Goal: Task Accomplishment & Management: Manage account settings

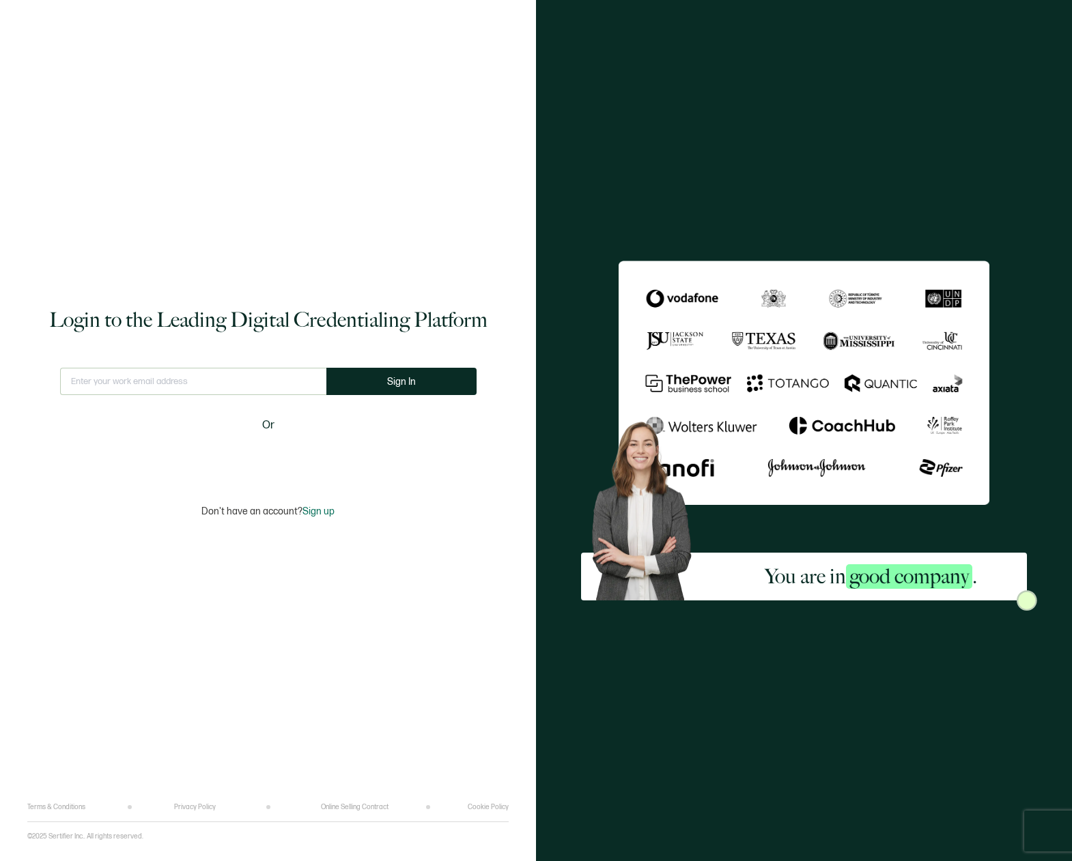
click at [108, 379] on input "text" at bounding box center [193, 381] width 266 height 27
type input "[EMAIL_ADDRESS][DOMAIN_NAME]"
click at [406, 380] on span "Sign In" at bounding box center [401, 382] width 29 height 10
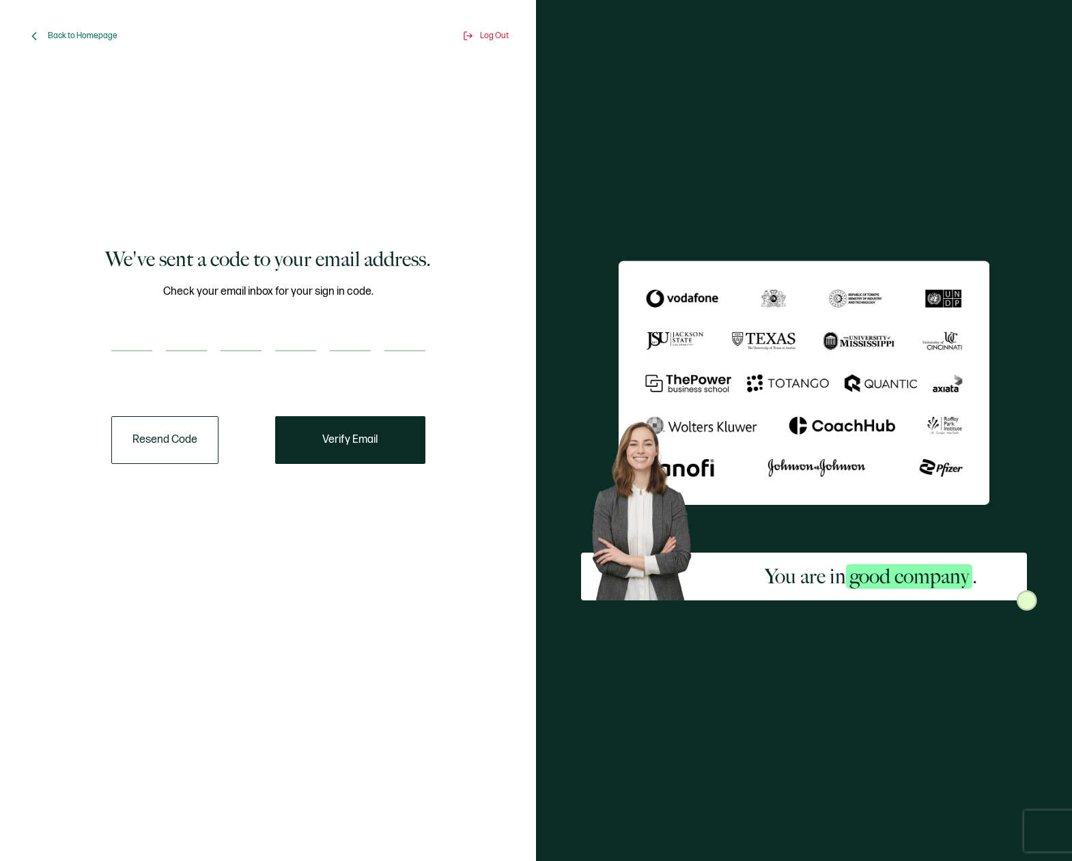
click at [153, 338] on div at bounding box center [268, 337] width 314 height 27
click at [141, 326] on input "number" at bounding box center [131, 337] width 41 height 27
type input "2"
type input "6"
type input "0"
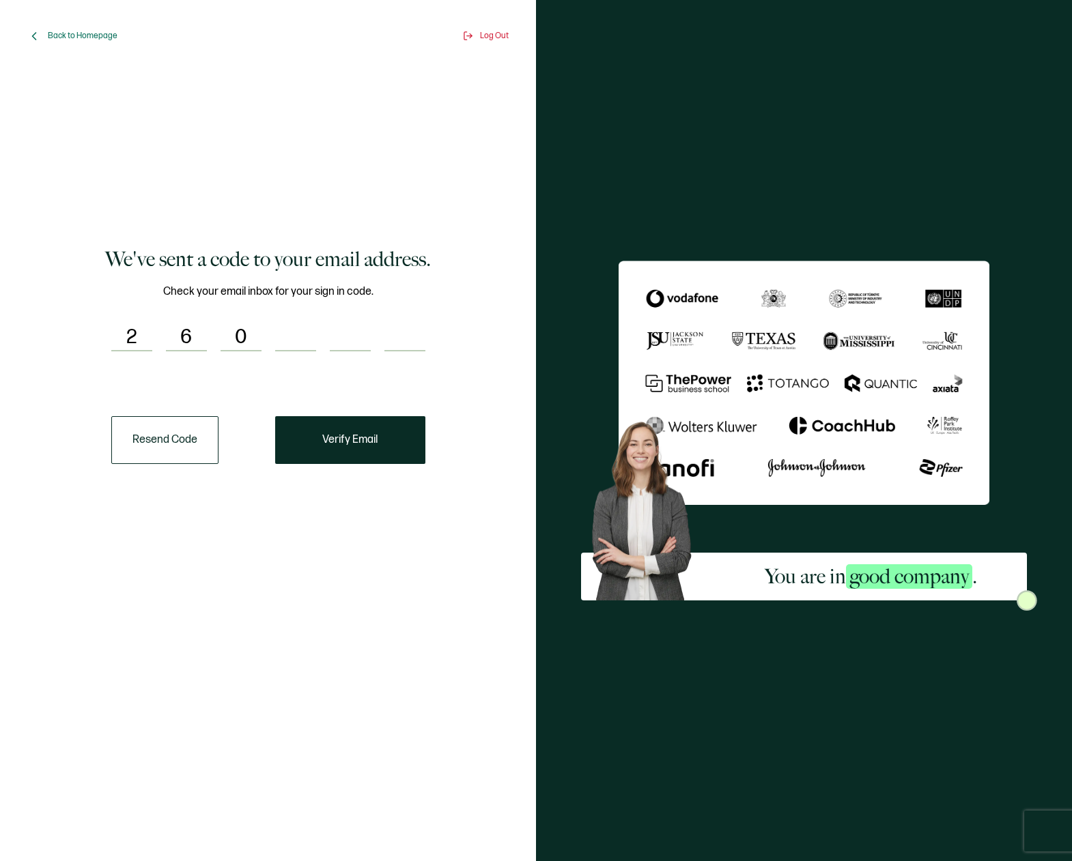
type input "4"
type input "9"
type input "4"
click at [377, 442] on span "Verify Email" at bounding box center [349, 440] width 55 height 11
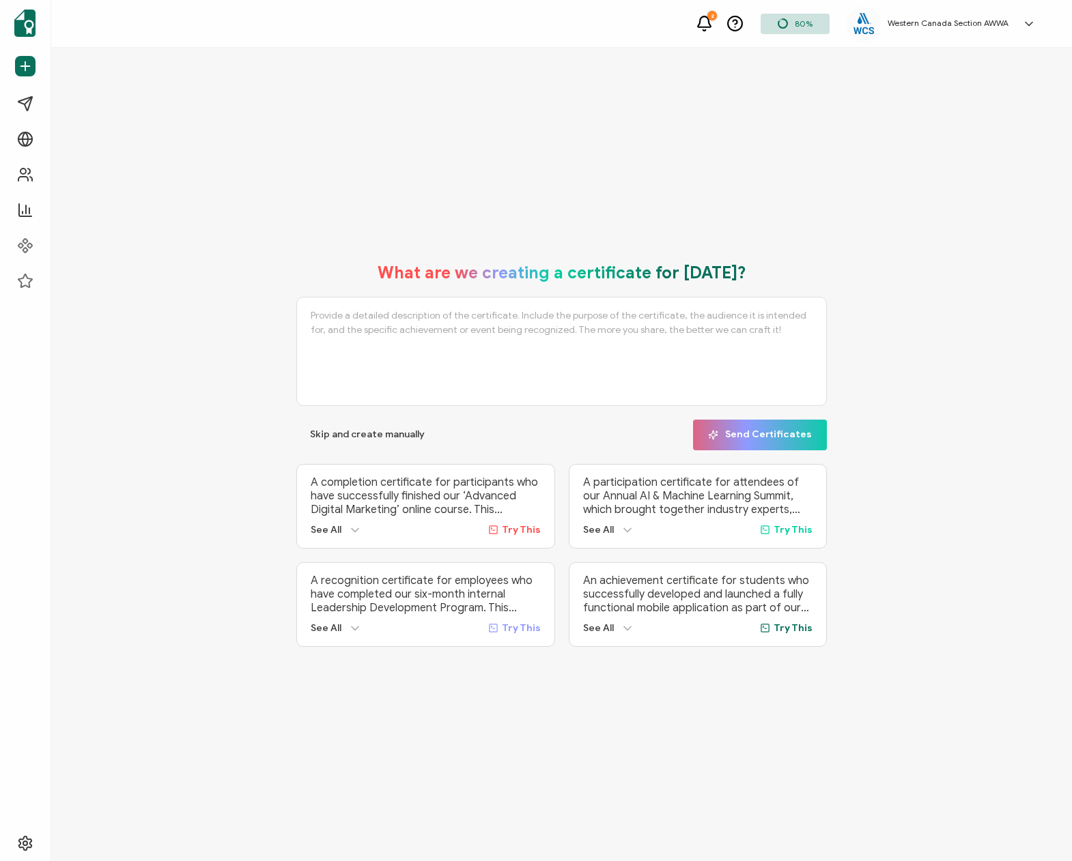
click at [918, 580] on div "What are we creating a certificate for [DATE]? Skip and create manually Send Ce…" at bounding box center [561, 455] width 952 height 412
click at [850, 173] on div "What are we creating a certificate for [DATE]? Skip and create manually Send Ce…" at bounding box center [561, 455] width 1020 height 814
drag, startPoint x: 455, startPoint y: 106, endPoint x: 478, endPoint y: 101, distance: 23.8
click at [455, 106] on div "What are we creating a certificate for [DATE]? Skip and create manually Send Ce…" at bounding box center [561, 455] width 1020 height 814
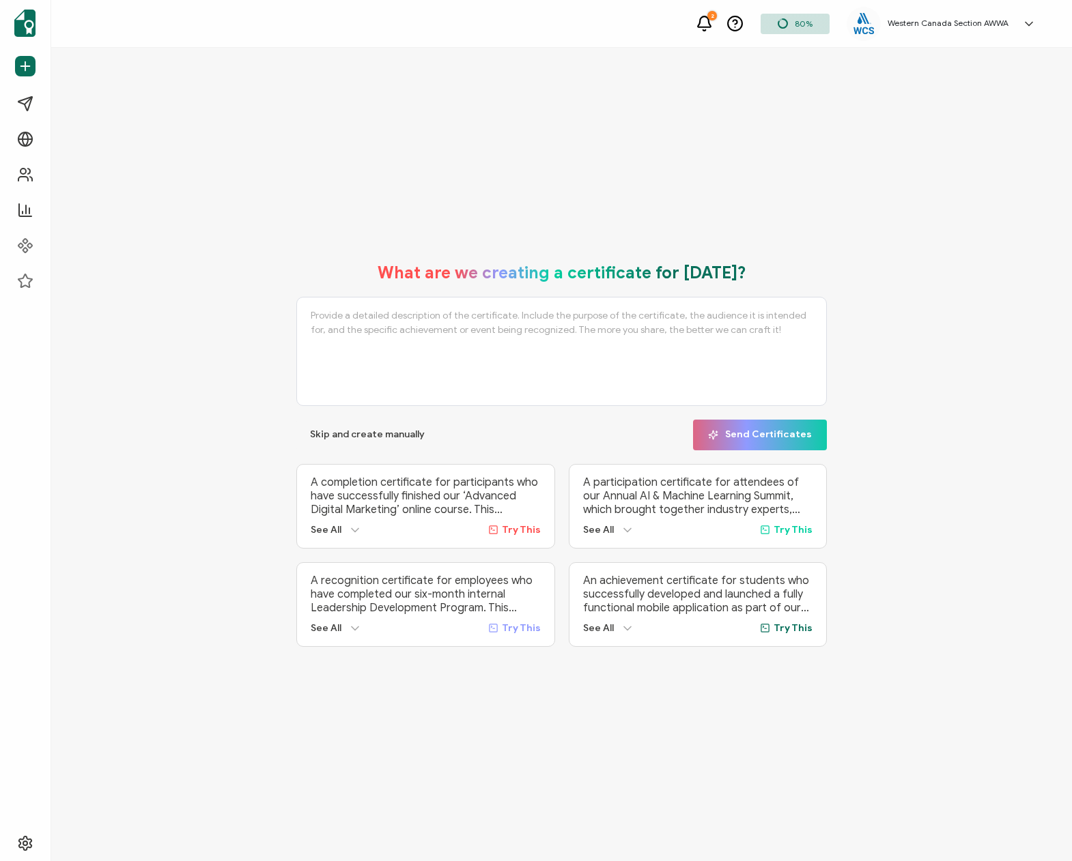
click at [941, 22] on h5 "Western Canada Section AWWA" at bounding box center [947, 23] width 121 height 10
click at [985, 261] on link "Organization Settings" at bounding box center [977, 273] width 89 height 25
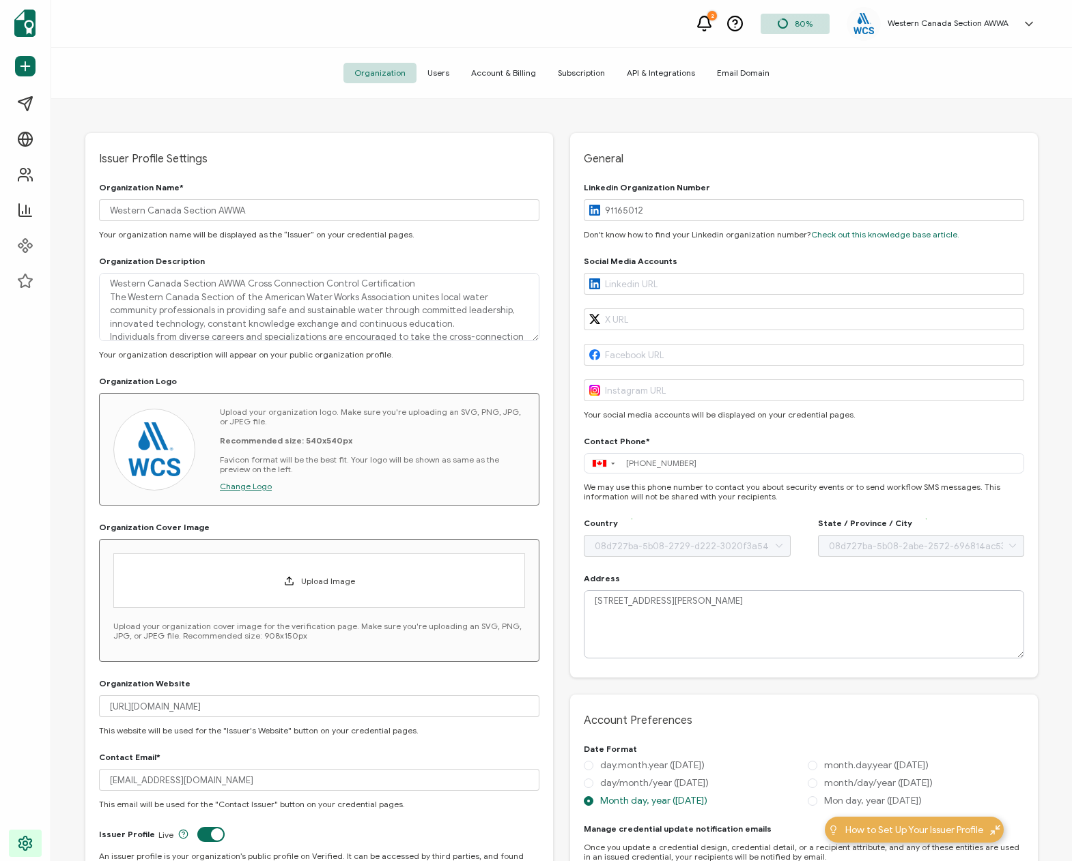
type input "[GEOGRAPHIC_DATA]"
click at [508, 68] on span "Account & Billing" at bounding box center [503, 73] width 87 height 20
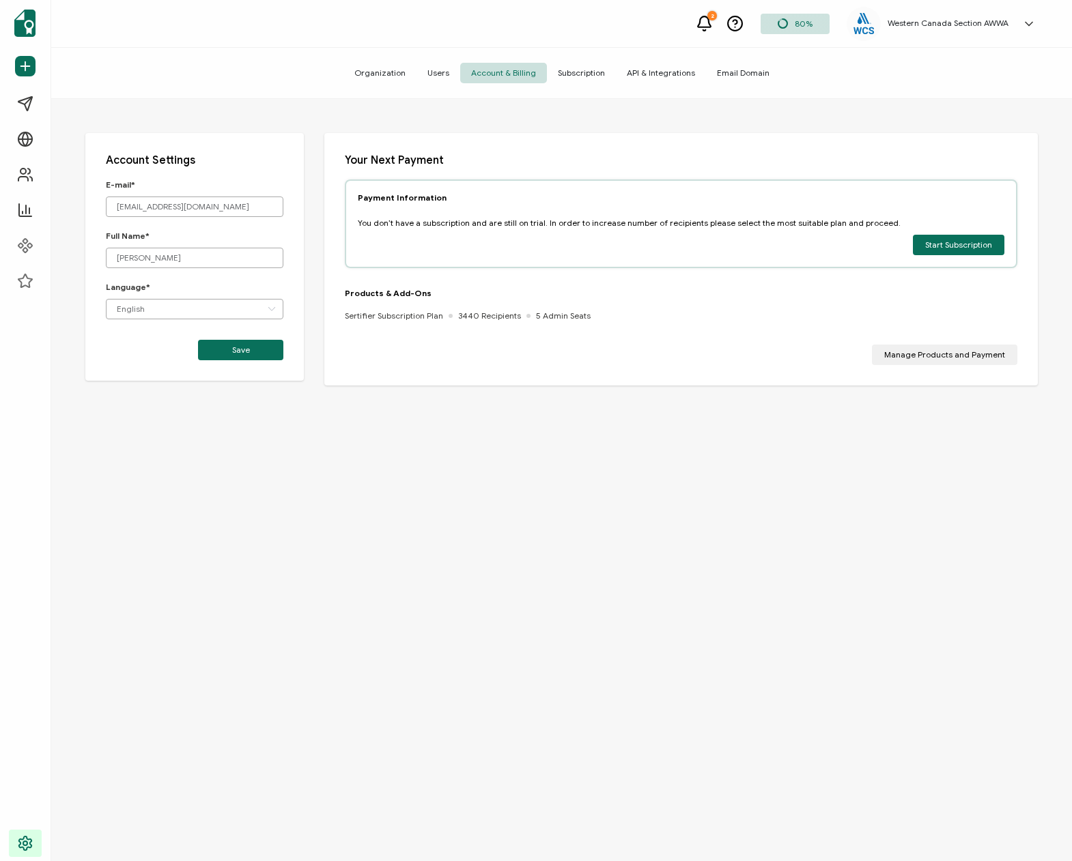
click at [498, 519] on div "Account Settings E-mail* [EMAIL_ADDRESS][DOMAIN_NAME] Full Name* [PERSON_NAME] …" at bounding box center [561, 506] width 1020 height 814
click at [950, 359] on span "Manage Products and Payment" at bounding box center [944, 355] width 121 height 8
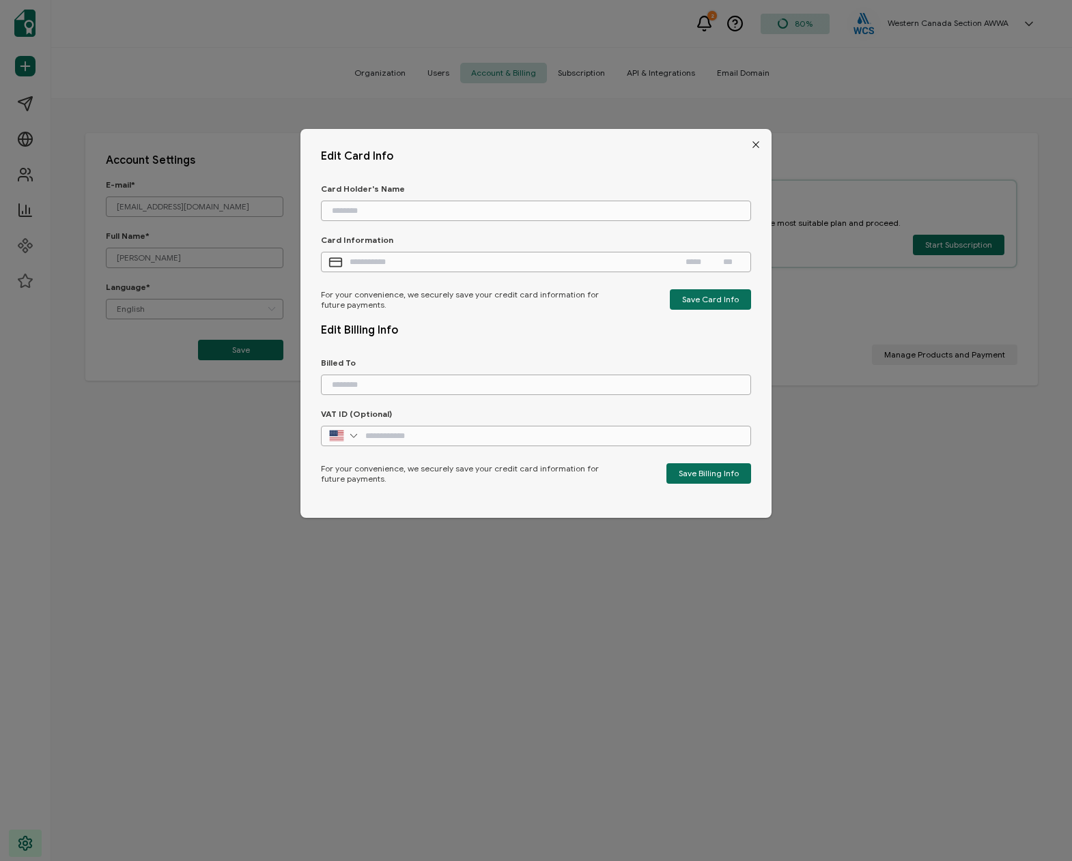
click at [750, 144] on icon "Close" at bounding box center [755, 144] width 11 height 11
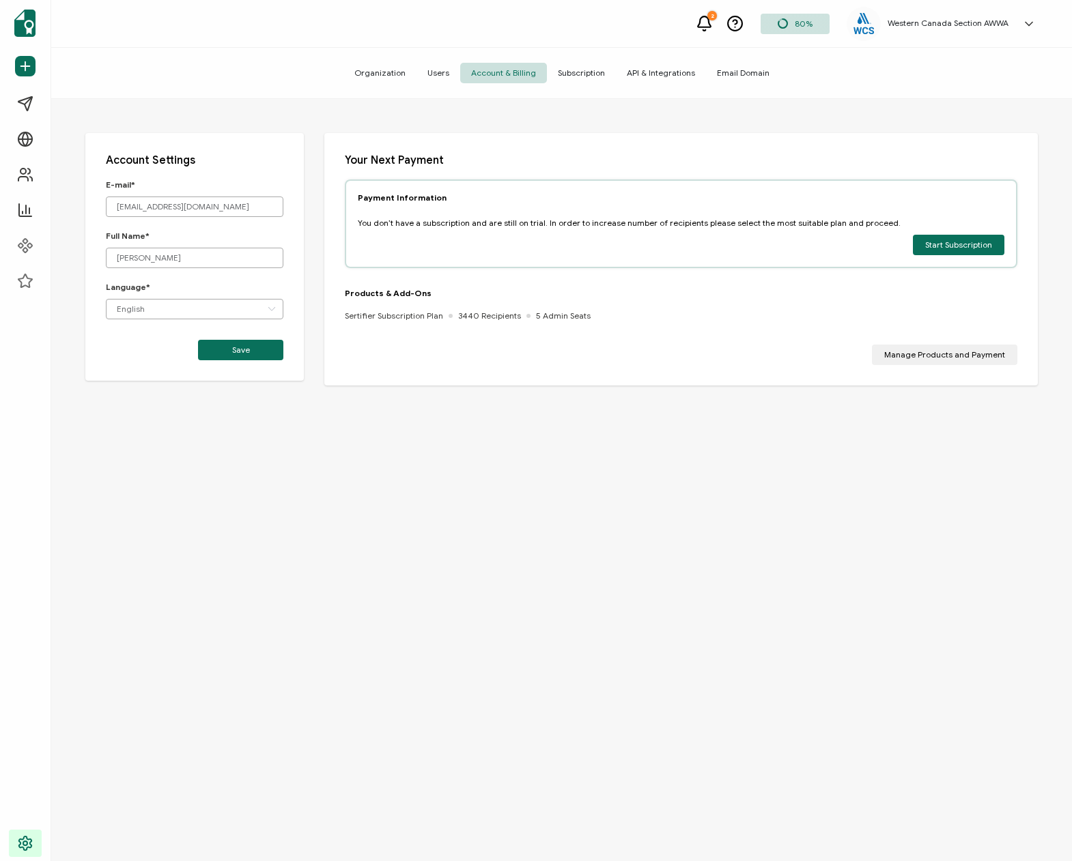
click at [435, 440] on div "Account Settings E-mail* [EMAIL_ADDRESS][DOMAIN_NAME] Full Name* [PERSON_NAME] …" at bounding box center [561, 506] width 1020 height 814
click at [581, 72] on span "Subscription" at bounding box center [581, 73] width 69 height 20
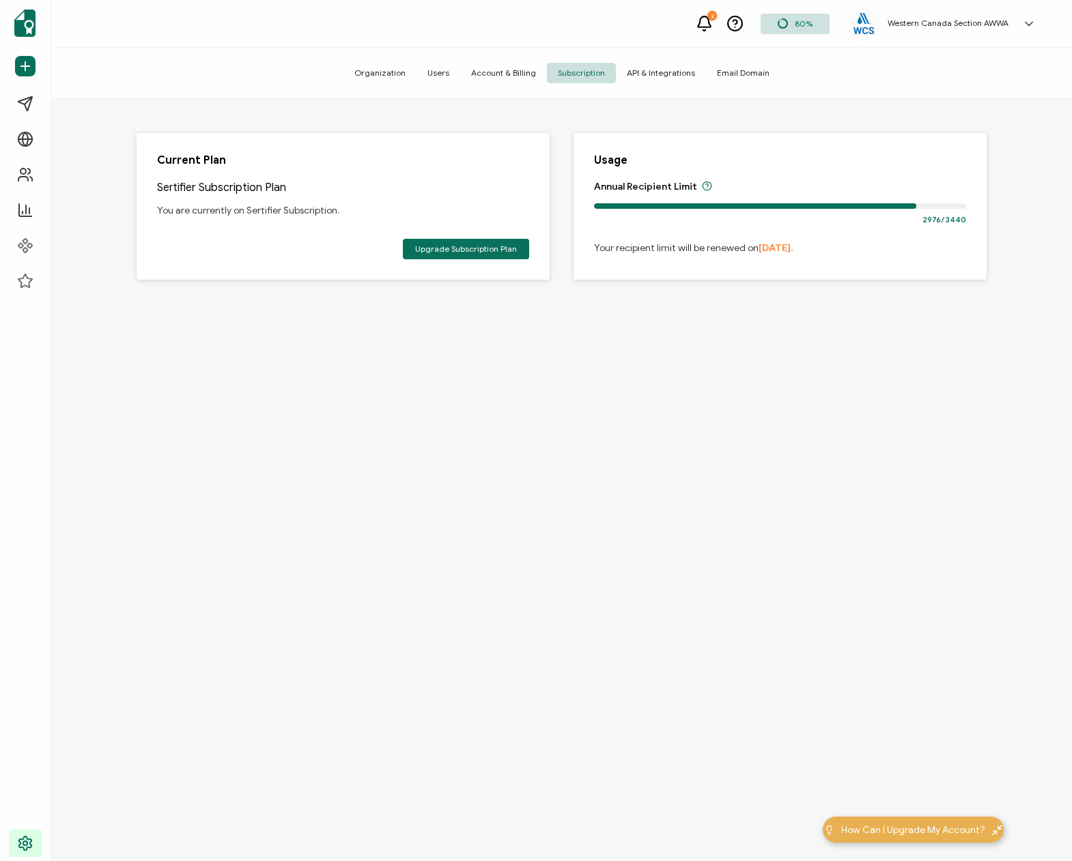
click at [571, 481] on div "Current Plan Sertifier Subscription Plan You are currently on Sertifier Subscri…" at bounding box center [561, 482] width 1020 height 766
drag, startPoint x: 702, startPoint y: 506, endPoint x: 670, endPoint y: 498, distance: 33.8
click at [702, 506] on div "Current Plan Sertifier Subscription Plan You are currently on Sertifier Subscri…" at bounding box center [561, 482] width 1020 height 766
click at [661, 502] on div "Current Plan Sertifier Subscription Plan You are currently on Sertifier Subscri…" at bounding box center [561, 482] width 1020 height 766
click at [800, 326] on div "Current Plan Sertifier Subscription Plan You are currently on Sertifier Subscri…" at bounding box center [561, 232] width 919 height 266
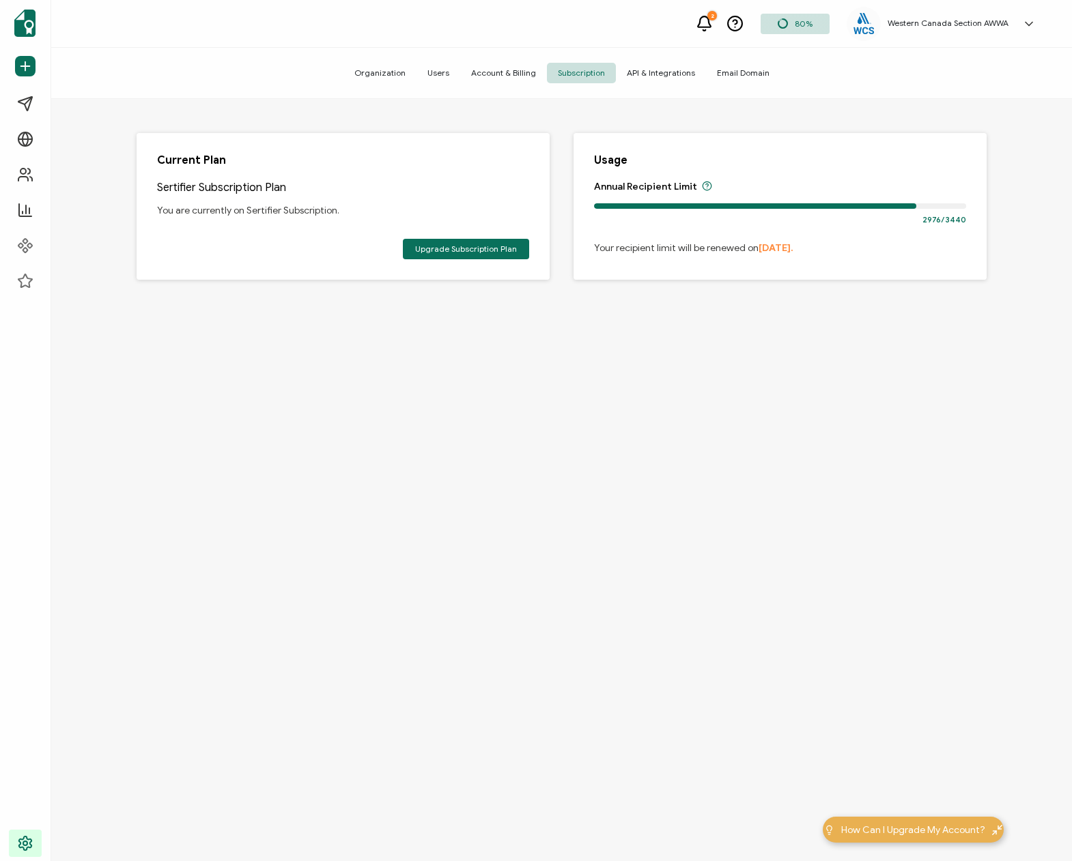
click at [874, 329] on div "Current Plan Sertifier Subscription Plan You are currently on Sertifier Subscri…" at bounding box center [561, 232] width 919 height 266
click at [934, 324] on div "Current Plan Sertifier Subscription Plan You are currently on Sertifier Subscri…" at bounding box center [561, 232] width 919 height 266
click at [705, 19] on icon at bounding box center [704, 21] width 13 height 11
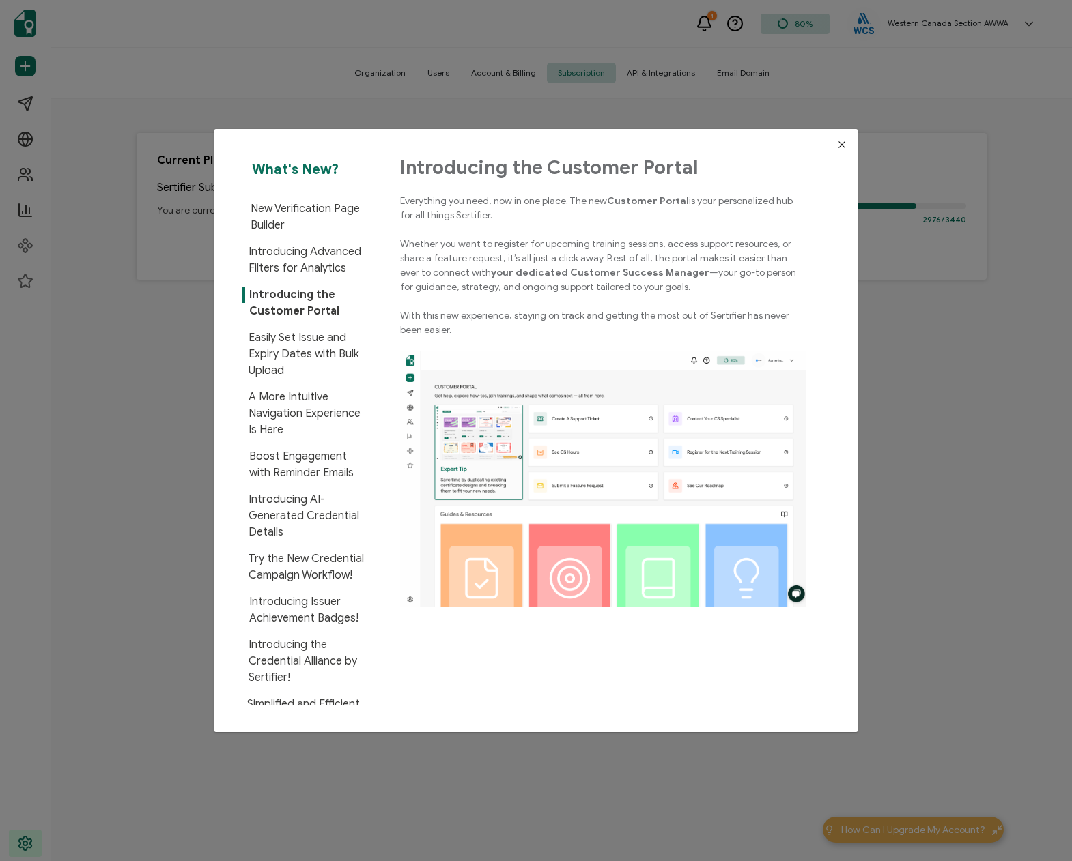
click at [838, 145] on icon "Close" at bounding box center [841, 144] width 11 height 11
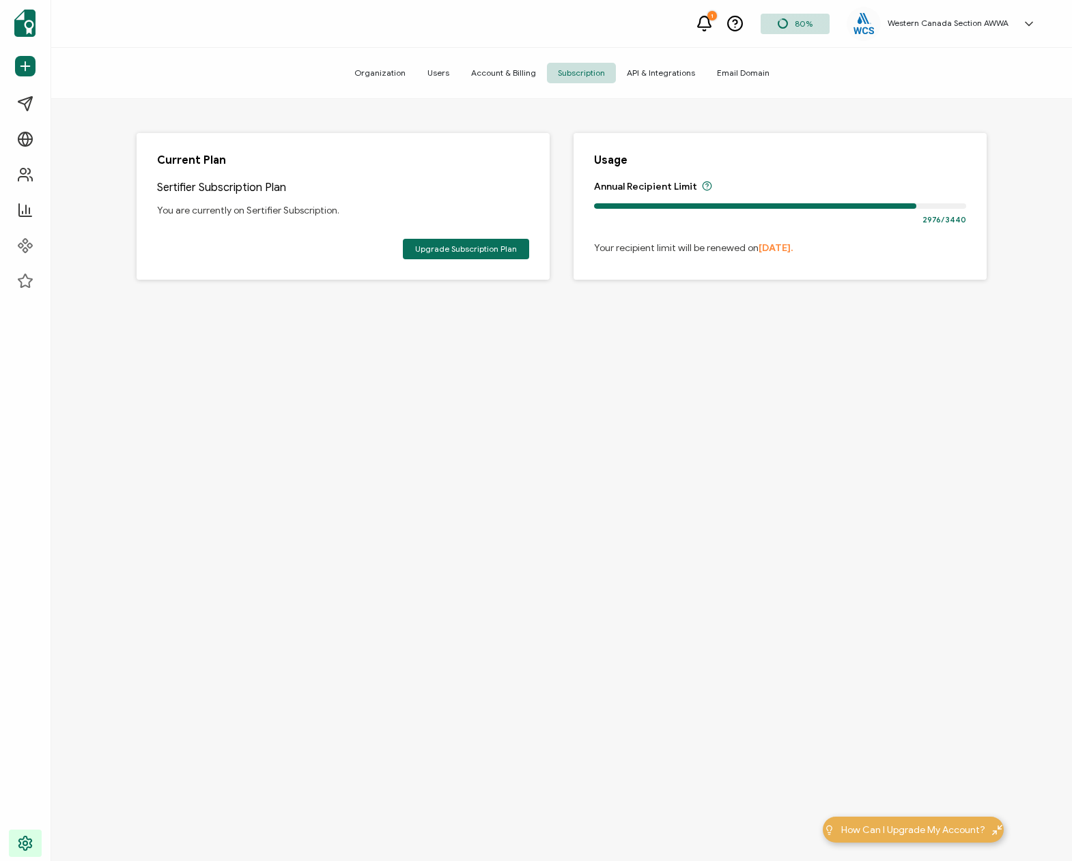
click at [710, 18] on icon at bounding box center [704, 23] width 17 height 17
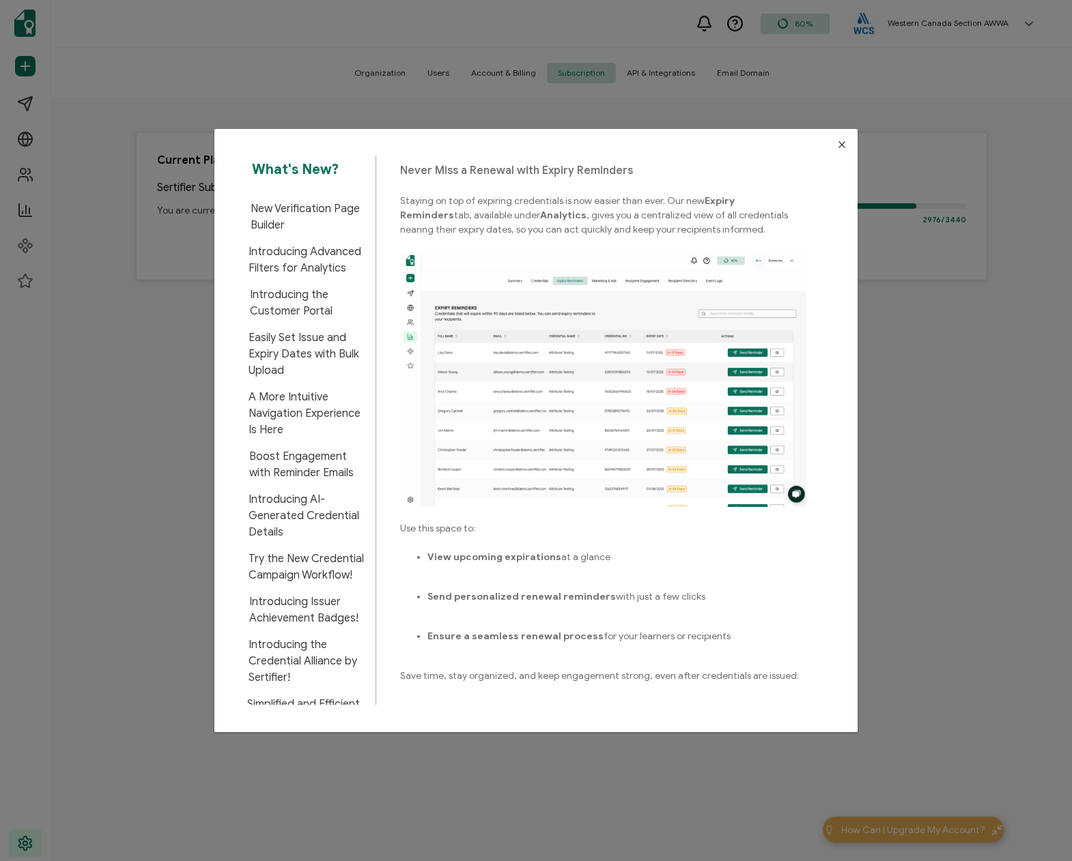
click at [838, 145] on icon "Close" at bounding box center [841, 144] width 11 height 11
